Goal: Information Seeking & Learning: Learn about a topic

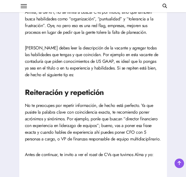
scroll to position [450, 0]
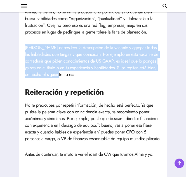
drag, startPoint x: 21, startPoint y: 47, endPoint x: 81, endPoint y: 76, distance: 66.7
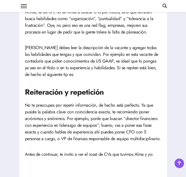
drag, startPoint x: 81, startPoint y: 76, endPoint x: 124, endPoint y: 86, distance: 44.4
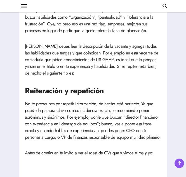
scroll to position [451, 0]
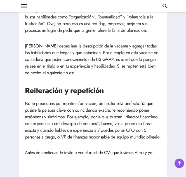
click at [125, 130] on p "No te preocupes por repetir información, de hecho está perfecto. Ya que pusiste…" at bounding box center [93, 121] width 137 height 40
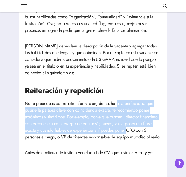
drag, startPoint x: 125, startPoint y: 130, endPoint x: 123, endPoint y: 106, distance: 24.2
click at [123, 106] on p "No te preocupes por repetir información, de hecho está perfecto. Ya que pusiste…" at bounding box center [93, 121] width 137 height 40
drag, startPoint x: 123, startPoint y: 106, endPoint x: 107, endPoint y: 119, distance: 20.7
click at [107, 119] on p "No te preocupes por repetir información, de hecho está perfecto. Ya que pusiste…" at bounding box center [93, 121] width 137 height 40
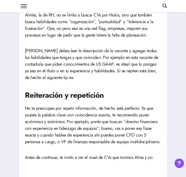
scroll to position [446, 0]
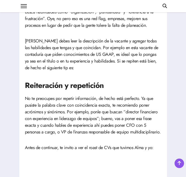
scroll to position [457, 0]
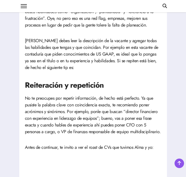
click at [87, 115] on p "No te preocupes por repetir información, de hecho está perfecto. Ya que pusiste…" at bounding box center [93, 115] width 137 height 40
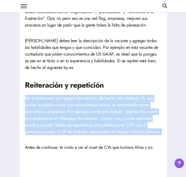
click at [87, 115] on p "No te preocupes por repetir información, de hecho está perfecto. Ya que pusiste…" at bounding box center [93, 115] width 137 height 40
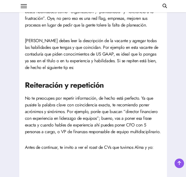
click at [87, 115] on p "No te preocupes por repetir información, de hecho está perfecto. Ya que pusiste…" at bounding box center [93, 115] width 137 height 40
drag, startPoint x: 87, startPoint y: 115, endPoint x: 99, endPoint y: 125, distance: 16.1
click at [99, 125] on p "No te preocupes por repetir información, de hecho está perfecto. Ya que pusiste…" at bounding box center [93, 115] width 137 height 40
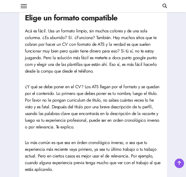
scroll to position [744, 0]
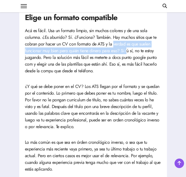
drag, startPoint x: 113, startPoint y: 50, endPoint x: 128, endPoint y: 55, distance: 16.3
click at [128, 55] on p "Acá es fácil. Usa un formato limpio, sin muchos colores y de una sola columna. …" at bounding box center [93, 50] width 137 height 47
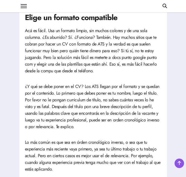
drag, startPoint x: 128, startPoint y: 55, endPoint x: 115, endPoint y: 67, distance: 18.2
click at [115, 67] on p "Acá es fácil. Usa un formato limpio, sin muchos colores y de una sola columna. …" at bounding box center [93, 50] width 137 height 47
click at [96, 66] on p "Acá es fácil. Usa un formato limpio, sin muchos colores y de una sola columna. …" at bounding box center [93, 50] width 137 height 47
drag, startPoint x: 96, startPoint y: 66, endPoint x: 132, endPoint y: 71, distance: 36.5
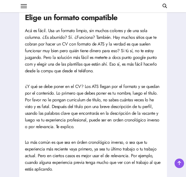
click at [132, 71] on p "Acá es fácil. Usa un formato limpio, sin muchos colores y de una sola columna. …" at bounding box center [93, 50] width 137 height 47
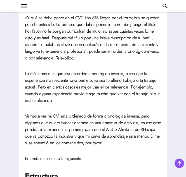
scroll to position [814, 0]
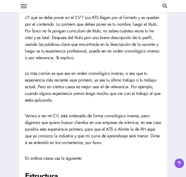
click at [124, 47] on p "¿Y qué se debe poner en el CV? Los ATS llegan por el formato y se quedan por el…" at bounding box center [93, 37] width 137 height 47
click at [119, 50] on p "¿Y qué se debe poner en el CV? Los ATS llegan por el formato y se quedan por el…" at bounding box center [93, 37] width 137 height 47
drag, startPoint x: 119, startPoint y: 50, endPoint x: 152, endPoint y: 75, distance: 41.5
click at [152, 75] on article "¿Sabes qué pasa con tu CV cuando lo mandas a una empresa? Antes los leía una pe…" at bounding box center [93, 56] width 137 height 1223
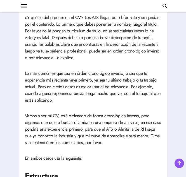
click at [117, 61] on p "¿Y qué se debe poner en el CV? Los ATS llegan por el formato y se quedan por el…" at bounding box center [93, 37] width 137 height 47
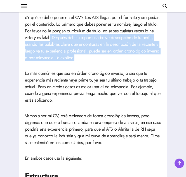
drag, startPoint x: 50, startPoint y: 45, endPoint x: 83, endPoint y: 64, distance: 38.0
click at [83, 61] on p "¿Y qué se debe poner en el CV? Los ATS llegan por el formato y se quedan por el…" at bounding box center [93, 37] width 137 height 47
drag, startPoint x: 83, startPoint y: 64, endPoint x: 69, endPoint y: 67, distance: 14.8
click at [69, 61] on p "¿Y qué se debe poner en el CV? Los ATS llegan por el formato y se quedan por el…" at bounding box center [93, 37] width 137 height 47
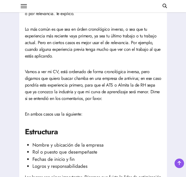
scroll to position [861, 0]
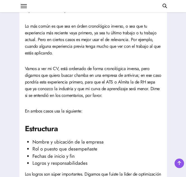
click at [97, 78] on p "Vamos a ver mi CV, está ordenado de forma cronológica inversa, pero digamos que…" at bounding box center [93, 83] width 137 height 34
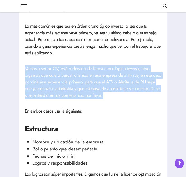
drag, startPoint x: 97, startPoint y: 78, endPoint x: 100, endPoint y: 83, distance: 5.4
click at [100, 83] on p "Vamos a ver mi CV, está ordenado de forma cronológica inversa, pero digamos que…" at bounding box center [93, 83] width 137 height 34
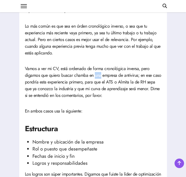
click at [100, 83] on p "Vamos a ver mi CV, está ordenado de forma cronológica inversa, pero digamos que…" at bounding box center [93, 83] width 137 height 34
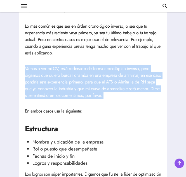
drag, startPoint x: 100, startPoint y: 83, endPoint x: 99, endPoint y: 88, distance: 5.0
click at [99, 88] on p "Vamos a ver mi CV, está ordenado de forma cronológica inversa, pero digamos que…" at bounding box center [93, 83] width 137 height 34
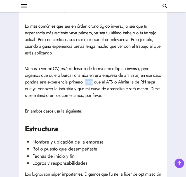
click at [99, 88] on p "Vamos a ver mi CV, está ordenado de forma cronológica inversa, pero digamos que…" at bounding box center [93, 83] width 137 height 34
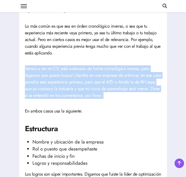
drag, startPoint x: 99, startPoint y: 88, endPoint x: 87, endPoint y: 89, distance: 12.9
click at [87, 89] on p "Vamos a ver mi CV, está ordenado de forma cronológica inversa, pero digamos que…" at bounding box center [93, 83] width 137 height 34
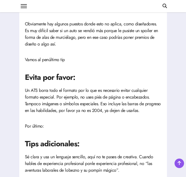
scroll to position [1062, 0]
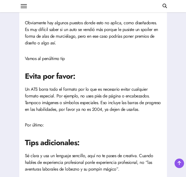
click at [80, 97] on p "Un ATS borra todo el formato por lo que es necesario evitar cualquier formato e…" at bounding box center [93, 99] width 137 height 27
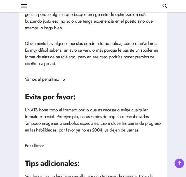
scroll to position [1043, 0]
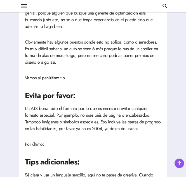
click at [92, 129] on p "Un ATS borra todo el formato por lo que es necesario evitar cualquier formato e…" at bounding box center [93, 119] width 137 height 27
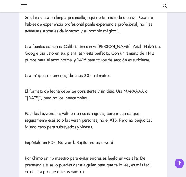
scroll to position [1201, 0]
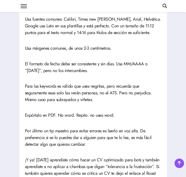
scroll to position [1228, 0]
click at [43, 137] on p "Por último un tip maestro para evitar errores es leerlo en voz alta. De prefere…" at bounding box center [93, 138] width 137 height 20
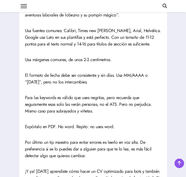
scroll to position [1228, 0]
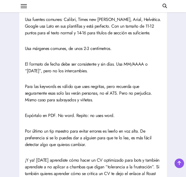
click at [133, 52] on p "Usa márgenes comunes, de unos 2-3 centímetros." at bounding box center [93, 48] width 137 height 7
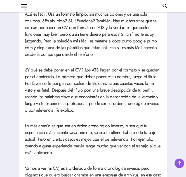
scroll to position [761, 0]
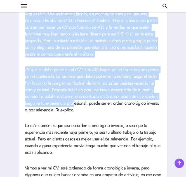
drag, startPoint x: 22, startPoint y: 20, endPoint x: 74, endPoint y: 106, distance: 101.4
click at [74, 106] on div "Tutoriales Ver todo mi contenido CVs optimizados para ATS Por Fra [PERSON_NAME]…" at bounding box center [93, 88] width 148 height 1277
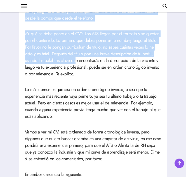
scroll to position [820, 0]
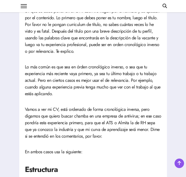
click at [118, 149] on article "¿Sabes qué pasa con tu CV cuando lo mandas a una empresa? Antes los leía una pe…" at bounding box center [93, 49] width 137 height 1223
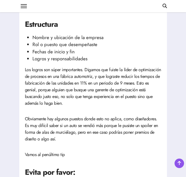
scroll to position [966, 0]
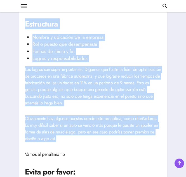
drag, startPoint x: 64, startPoint y: 146, endPoint x: 7, endPoint y: 30, distance: 129.1
copy article "Estructura Nombre y ubicación de la empresa Rol o puesto que desempeñaste Fecha…"
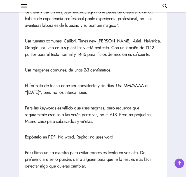
scroll to position [1207, 0]
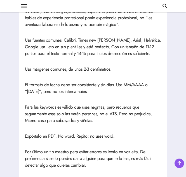
click at [95, 116] on p "Para las keywords es válido que uses negritas, pero recuerda que seguramente es…" at bounding box center [93, 114] width 137 height 20
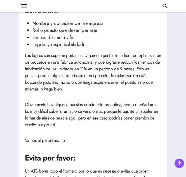
scroll to position [980, 0]
